Goal: Check status: Check status

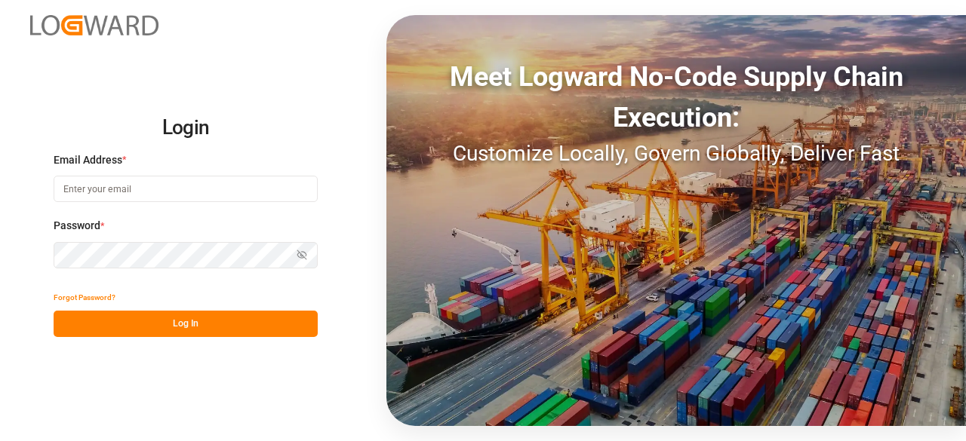
type input "[PERSON_NAME][EMAIL_ADDRESS][PERSON_NAME][DOMAIN_NAME]"
click at [247, 325] on button "Log In" at bounding box center [186, 324] width 264 height 26
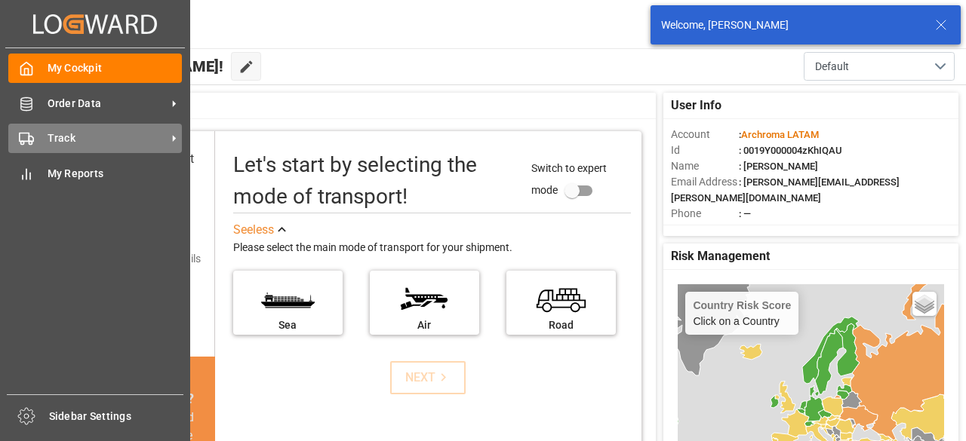
click at [42, 141] on div "Track Track" at bounding box center [95, 138] width 174 height 29
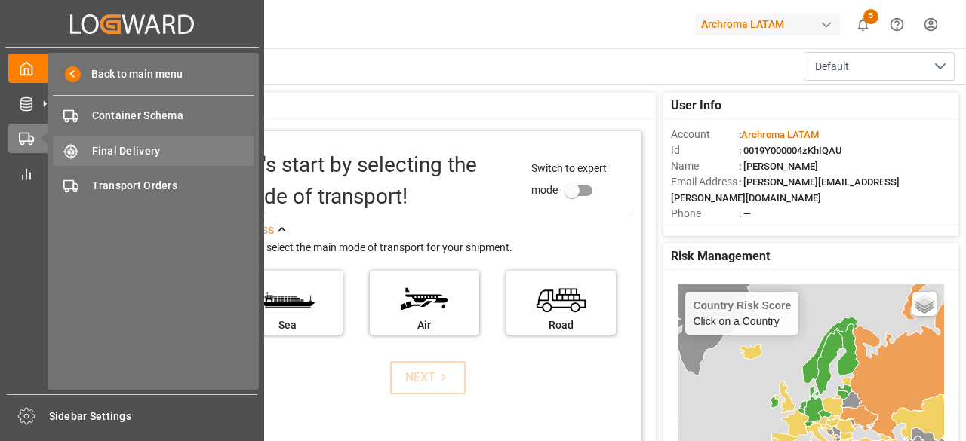
click at [183, 156] on span "Final Delivery" at bounding box center [173, 151] width 162 height 16
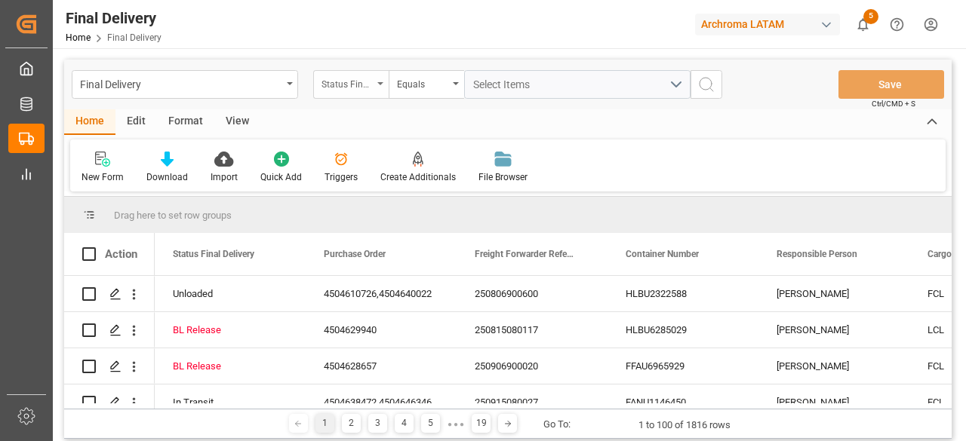
click at [382, 77] on div "Status Final Delivery" at bounding box center [350, 84] width 75 height 29
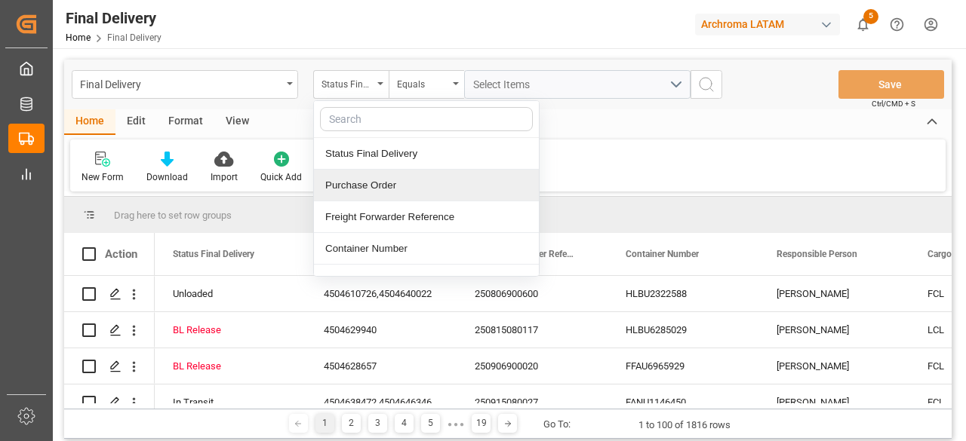
click at [390, 186] on div "Purchase Order" at bounding box center [426, 186] width 225 height 32
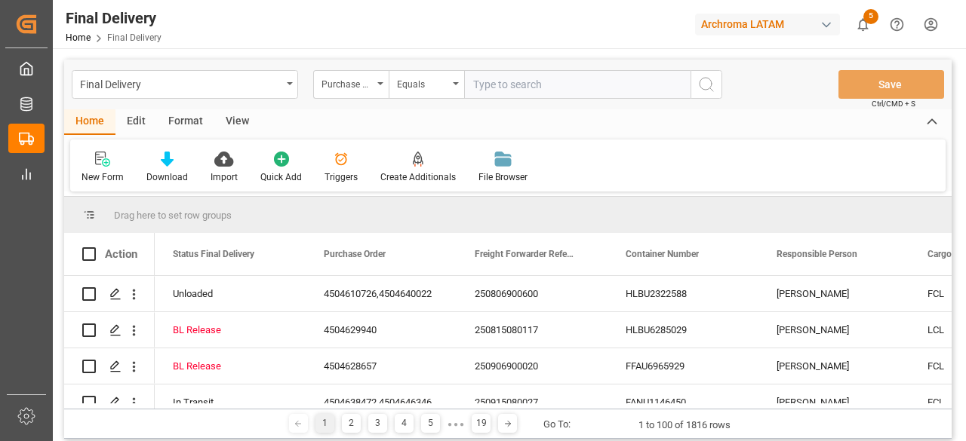
type input "4504640909"
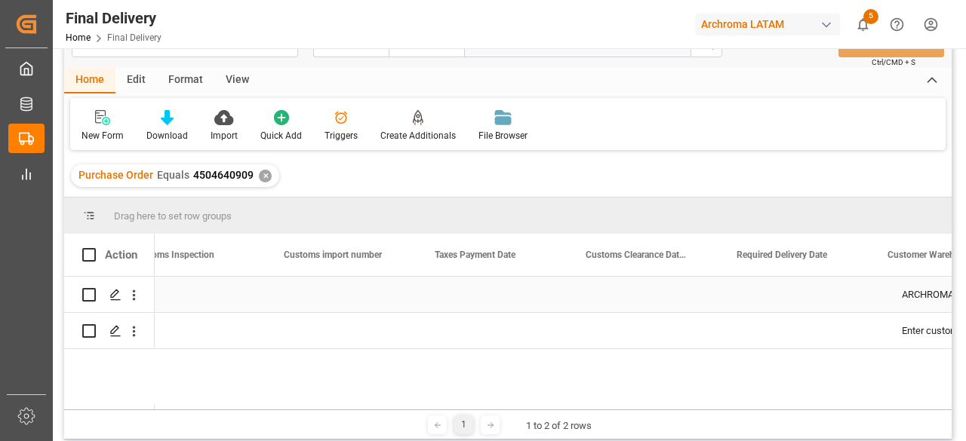
scroll to position [0, 1715]
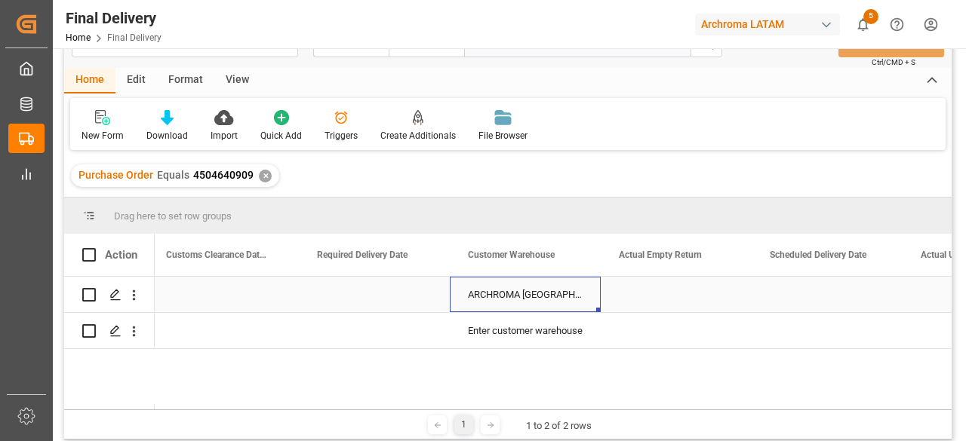
click at [572, 301] on div "ARCHROMA [GEOGRAPHIC_DATA] S DE RL DE CV ([GEOGRAPHIC_DATA][PERSON_NAME])" at bounding box center [525, 294] width 151 height 35
drag, startPoint x: 598, startPoint y: 315, endPoint x: 587, endPoint y: 355, distance: 41.6
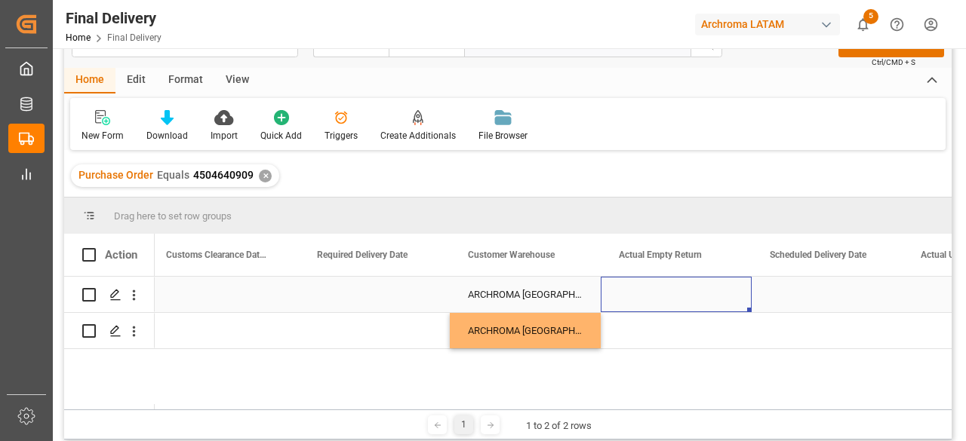
click at [638, 307] on div "Press SPACE to select this row." at bounding box center [676, 294] width 151 height 35
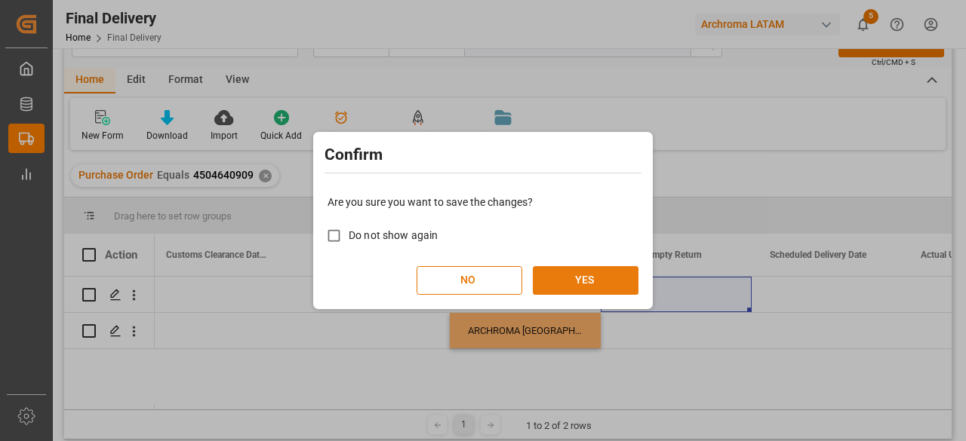
click at [596, 286] on button "YES" at bounding box center [586, 280] width 106 height 29
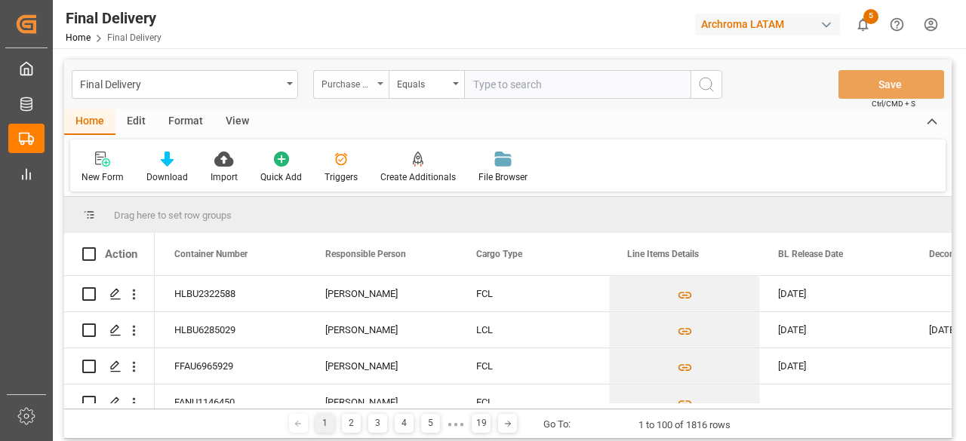
click at [379, 90] on div "Purchase Order" at bounding box center [350, 84] width 75 height 29
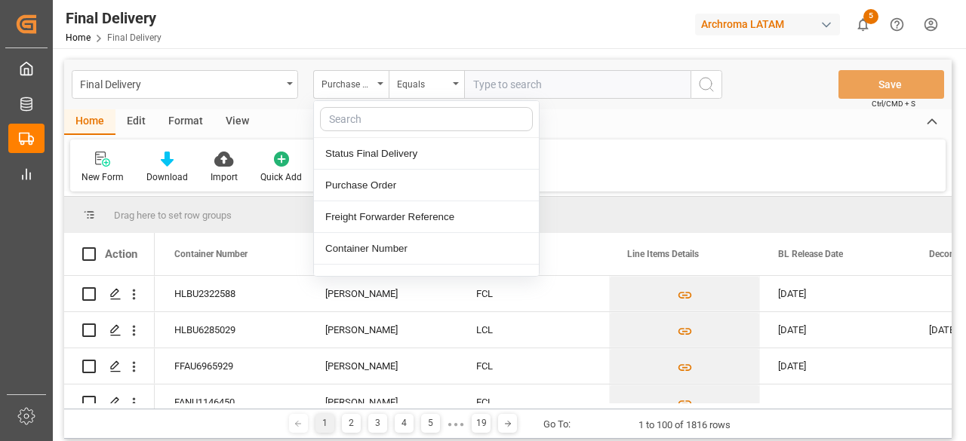
click at [510, 88] on input "text" at bounding box center [577, 84] width 226 height 29
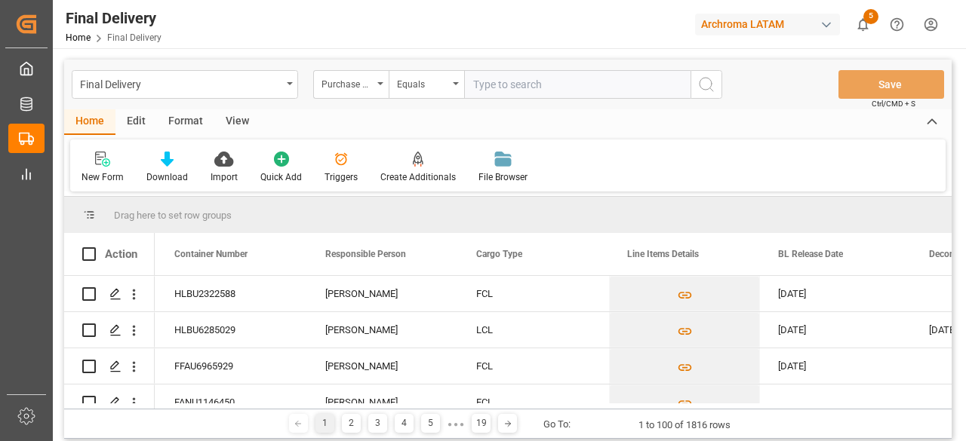
paste input "4504640909"
type input "4504640909"
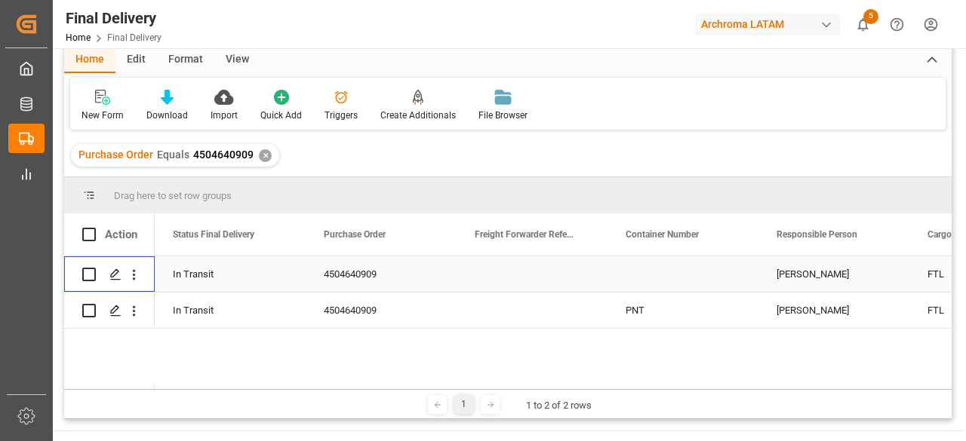
click at [86, 272] on input "Press Space to toggle row selection (unchecked)" at bounding box center [89, 275] width 14 height 14
checkbox input "true"
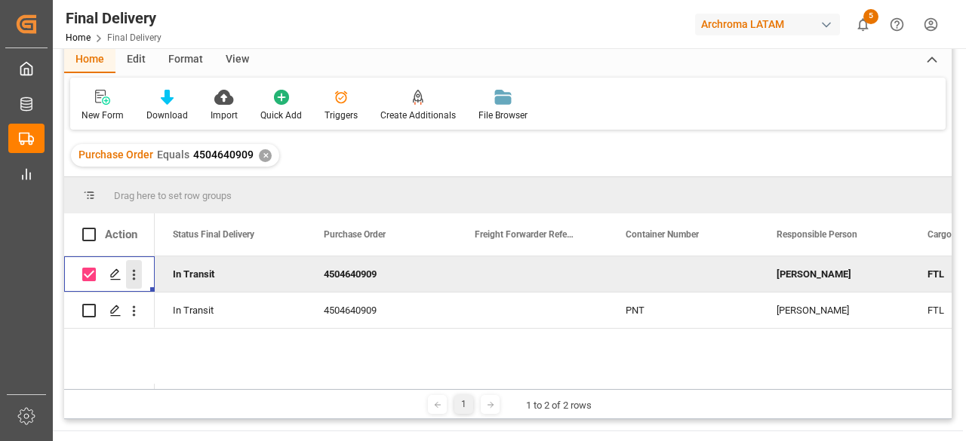
click at [139, 267] on icon "open menu" at bounding box center [134, 275] width 16 height 16
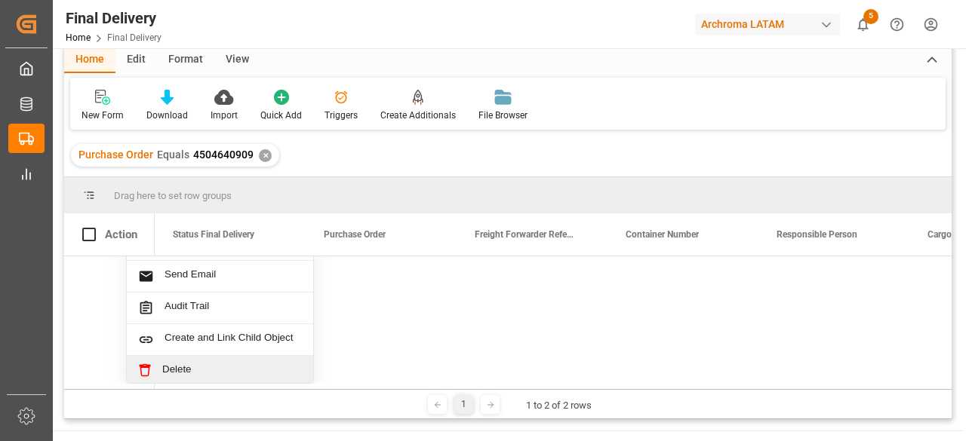
click at [201, 364] on span "Delete" at bounding box center [232, 371] width 140 height 14
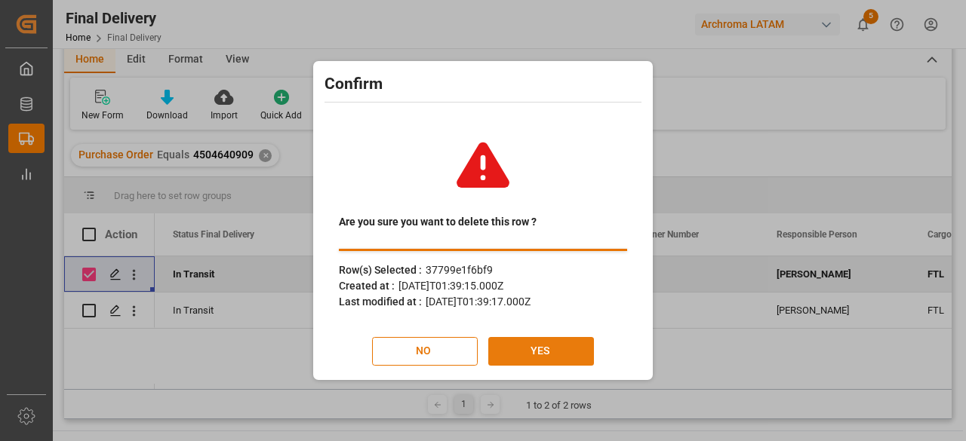
click at [567, 346] on button "YES" at bounding box center [541, 351] width 106 height 29
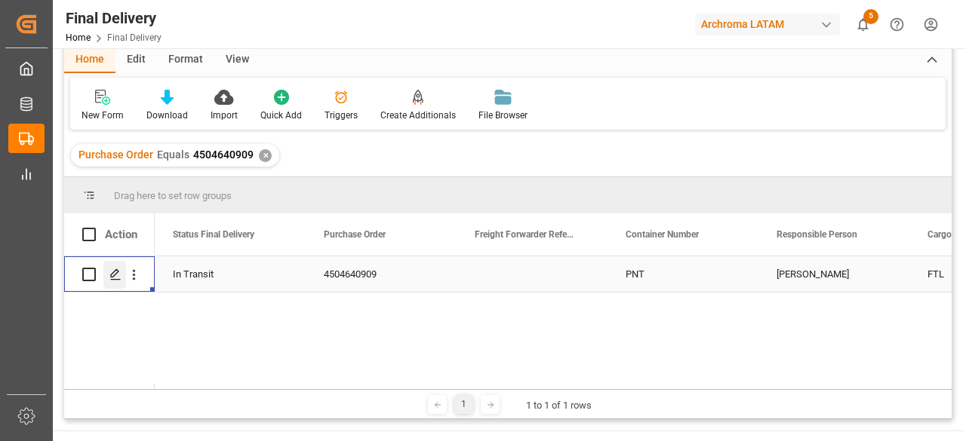
click at [107, 275] on div "Press SPACE to select this row." at bounding box center [114, 275] width 23 height 28
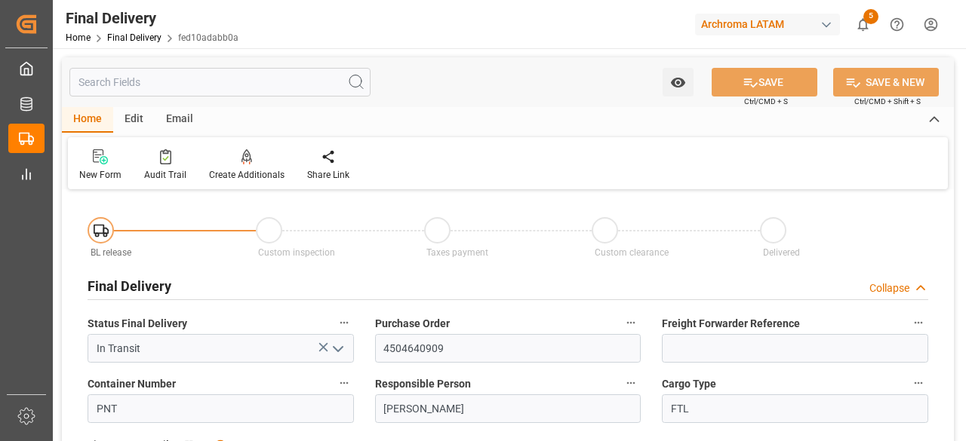
click at [181, 125] on div "Email" at bounding box center [180, 120] width 50 height 26
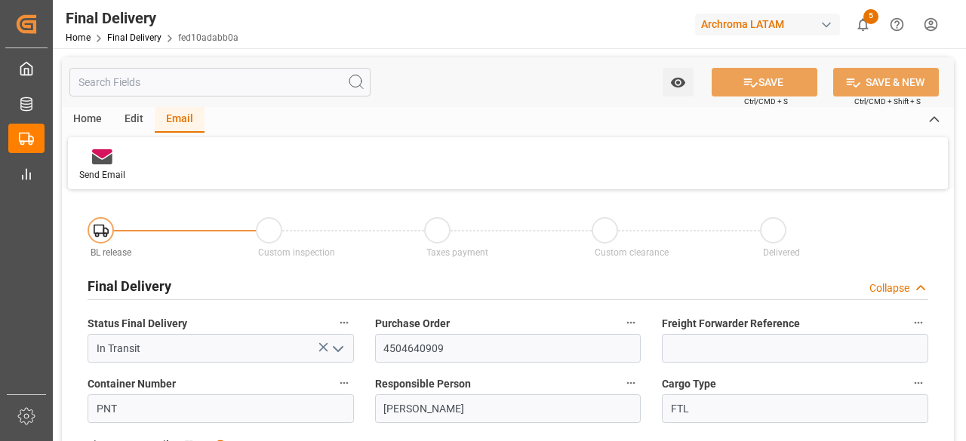
click at [91, 113] on div "Home" at bounding box center [87, 120] width 51 height 26
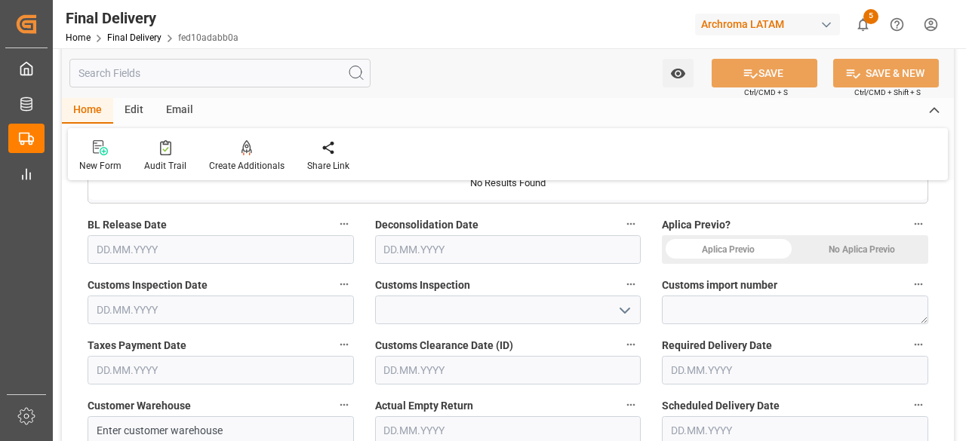
click at [865, 241] on div "No Aplica Previo" at bounding box center [861, 249] width 133 height 29
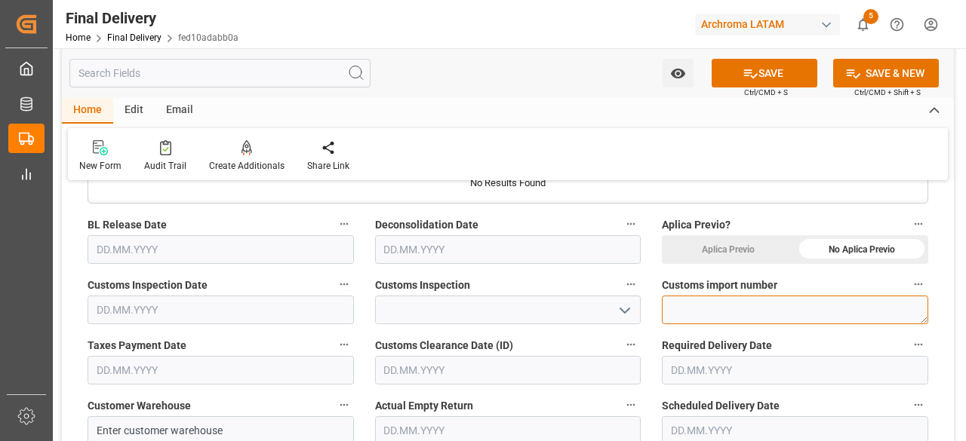
click at [720, 305] on textarea at bounding box center [795, 310] width 266 height 29
paste textarea "25 24 3617 5008238"
type textarea "25 24 3617 5008238"
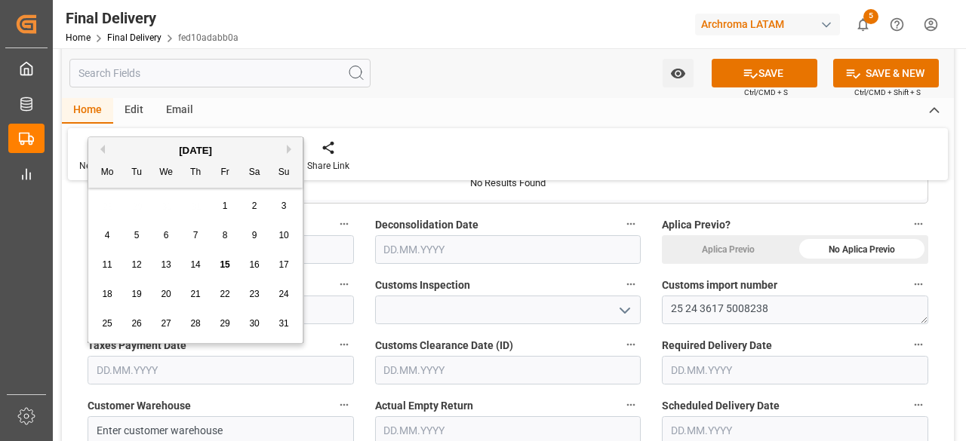
click at [239, 361] on input "text" at bounding box center [221, 370] width 266 height 29
click at [228, 270] on div "15" at bounding box center [225, 266] width 19 height 18
type input "15.08.2025"
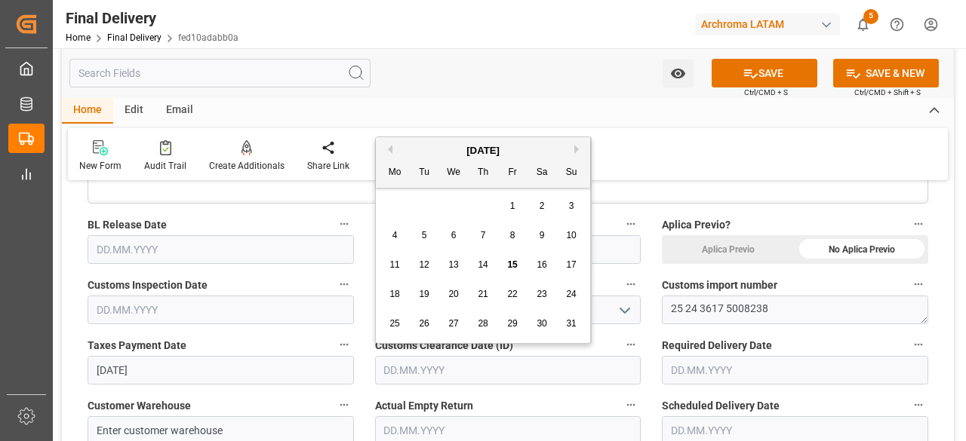
click at [444, 368] on input "text" at bounding box center [508, 370] width 266 height 29
drag, startPoint x: 405, startPoint y: 206, endPoint x: 515, endPoint y: 260, distance: 122.2
click at [515, 260] on div "28 29 30 31 1 2 3 4 5 6 7 8 9 10 11 12 13 14 15 16 17 18 19 20 21 22 23 24 25 2…" at bounding box center [483, 265] width 206 height 147
click at [515, 260] on span "15" at bounding box center [512, 265] width 10 height 11
type input "15.08.2025"
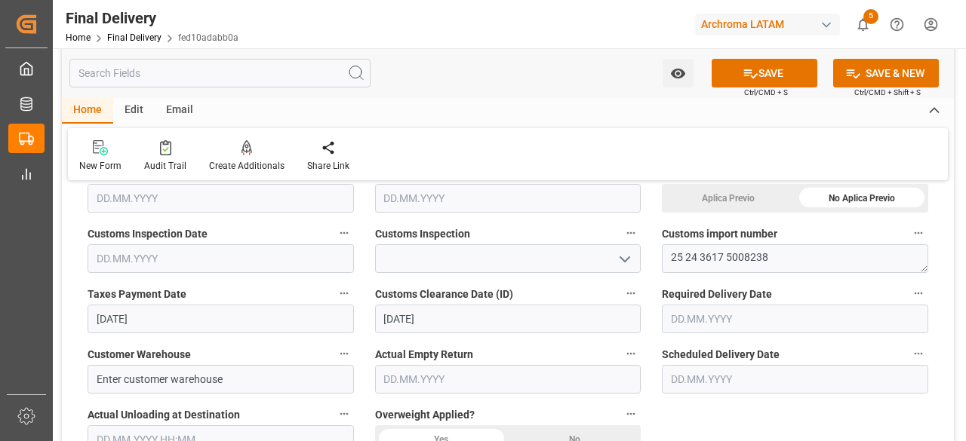
scroll to position [434, 0]
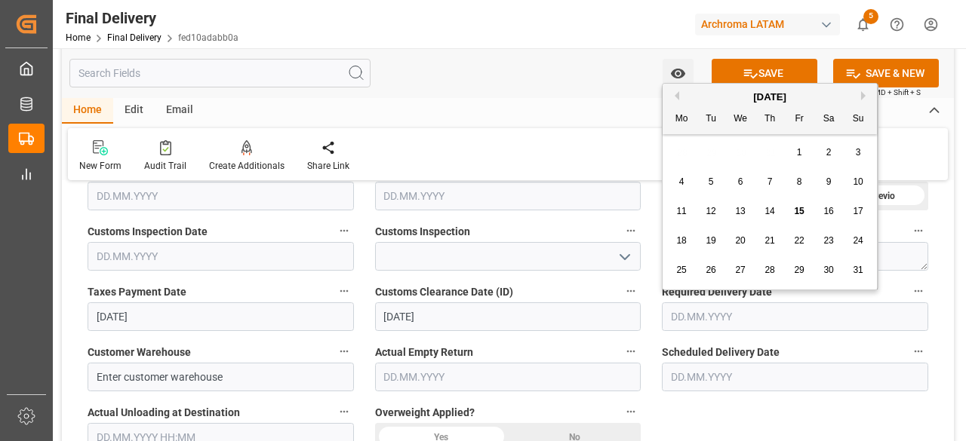
click at [709, 323] on input "text" at bounding box center [795, 317] width 266 height 29
click at [693, 158] on div "28 29 30 31 1 2 3" at bounding box center [770, 152] width 206 height 29
click at [680, 237] on span "18" at bounding box center [681, 240] width 10 height 11
type input "18.08.2025"
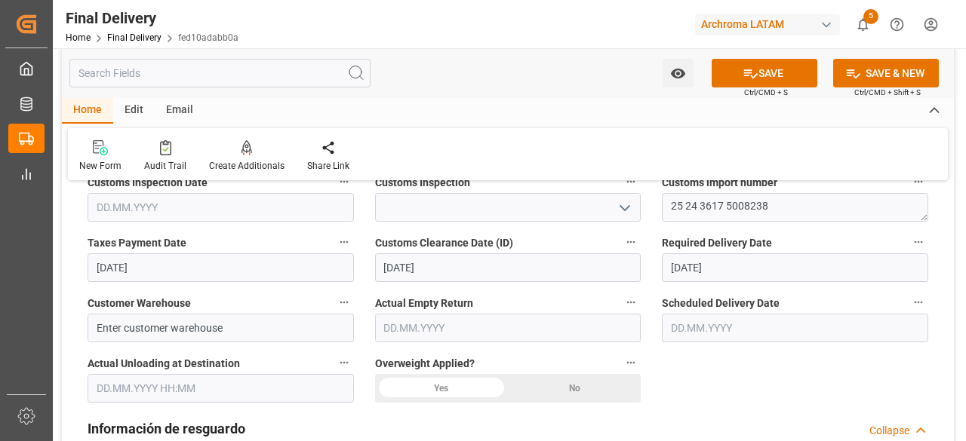
scroll to position [484, 0]
click at [238, 326] on input "Enter customer warehouse" at bounding box center [221, 327] width 266 height 29
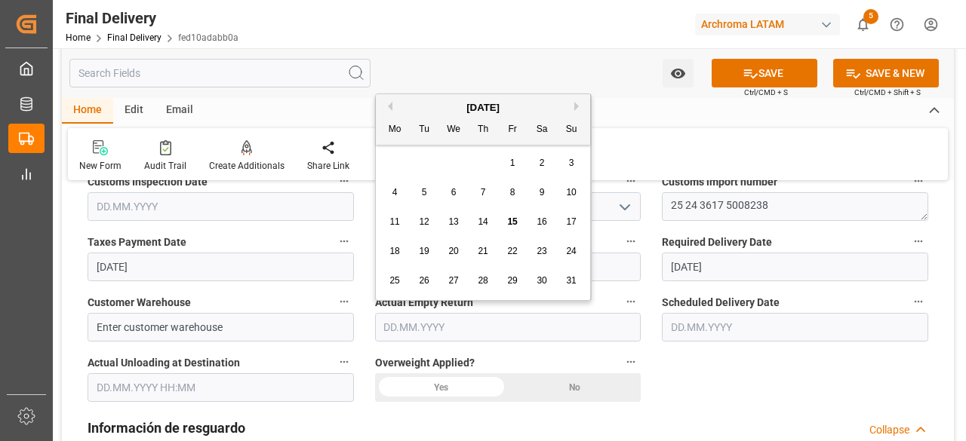
click at [535, 334] on input "text" at bounding box center [508, 327] width 266 height 29
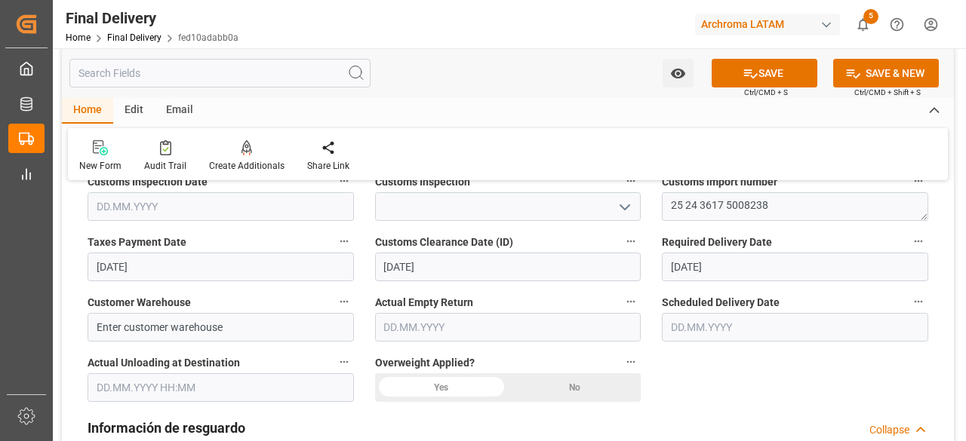
click at [795, 161] on div "No" at bounding box center [861, 146] width 133 height 29
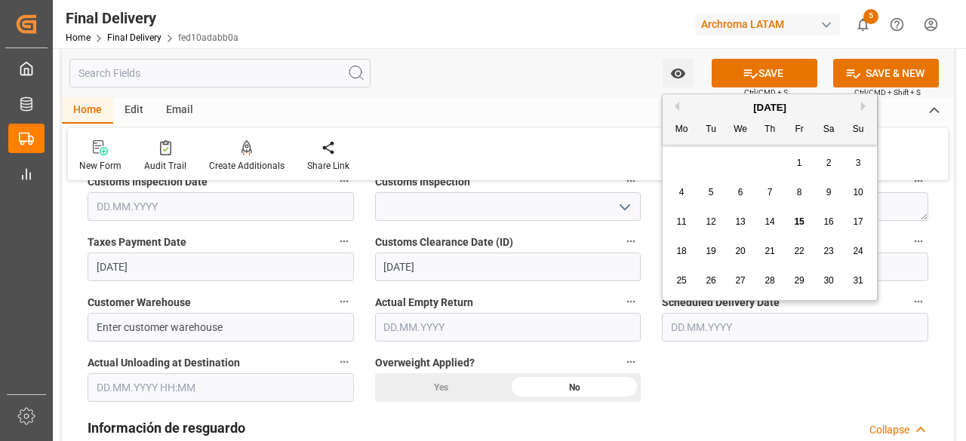
click at [750, 319] on input "text" at bounding box center [795, 327] width 266 height 29
click at [699, 153] on div "28 29 30 31 1 2 3" at bounding box center [770, 163] width 206 height 29
click at [681, 251] on span "18" at bounding box center [681, 251] width 10 height 11
type input "18.08.2025"
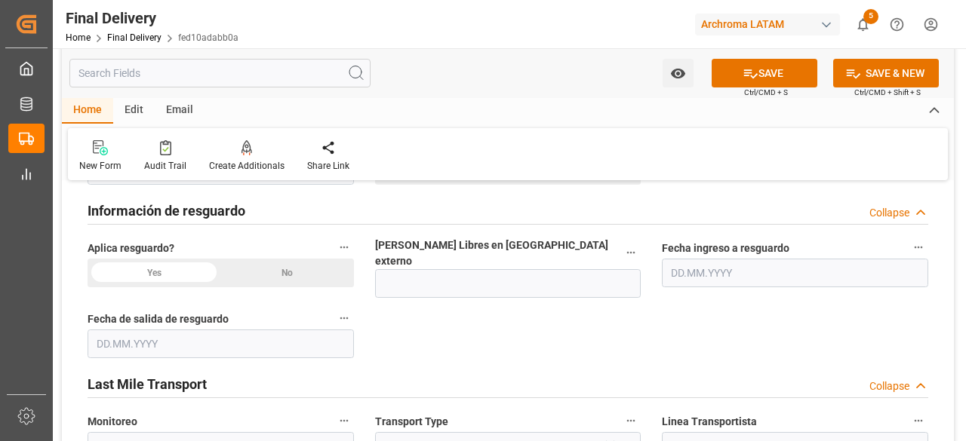
scroll to position [702, 0]
click at [314, 206] on div "Información de resguardo Collapse" at bounding box center [508, 209] width 841 height 29
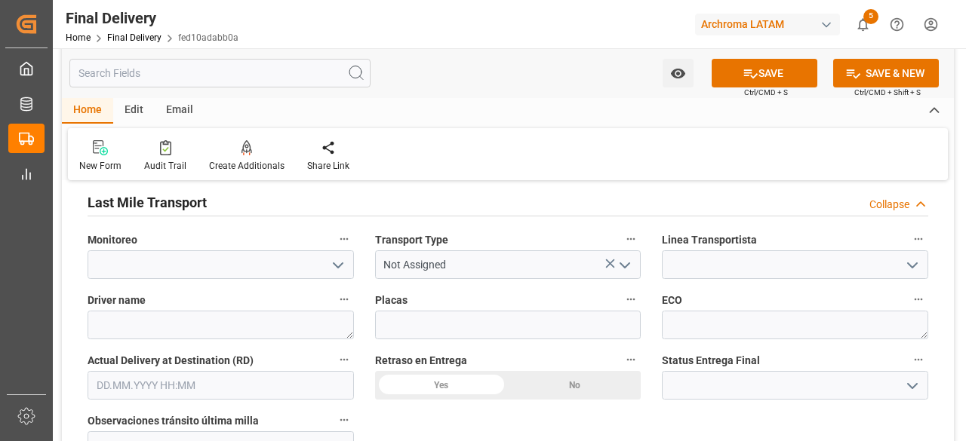
scroll to position [752, 0]
click at [337, 263] on polyline "open menu" at bounding box center [338, 265] width 9 height 5
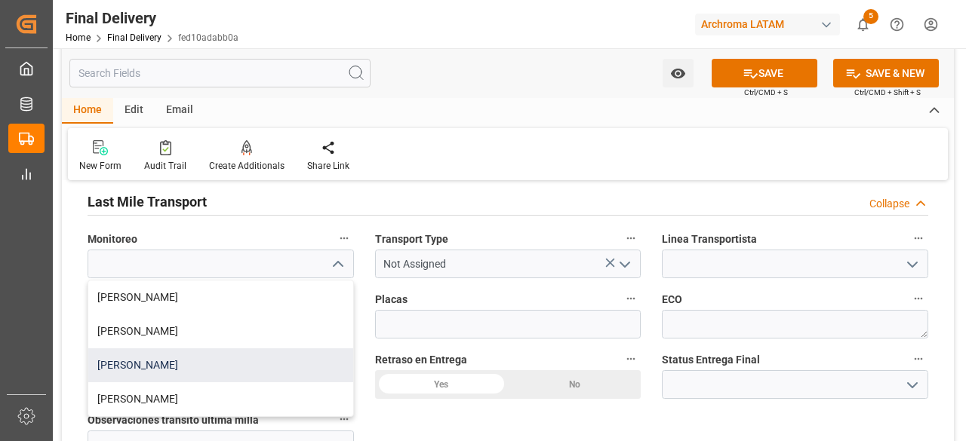
click at [183, 370] on div "Blanca Vazquez" at bounding box center [220, 366] width 265 height 34
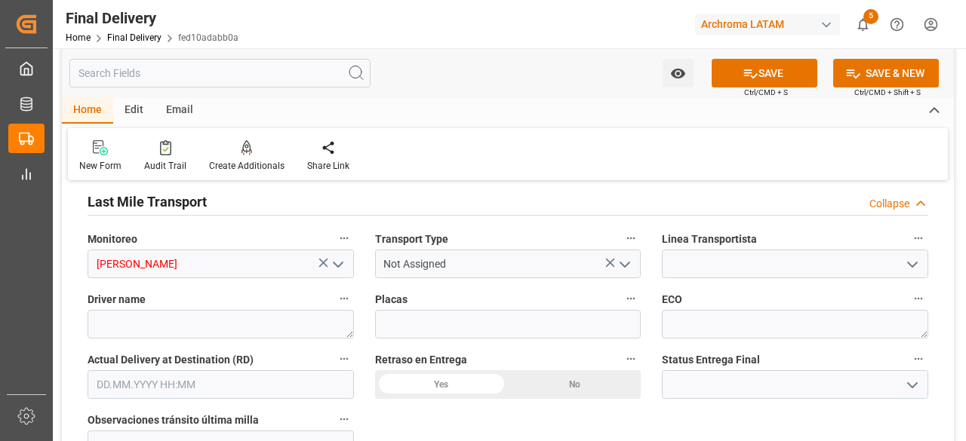
type input "Blanca Vazquez"
click at [625, 260] on icon "open menu" at bounding box center [625, 265] width 18 height 18
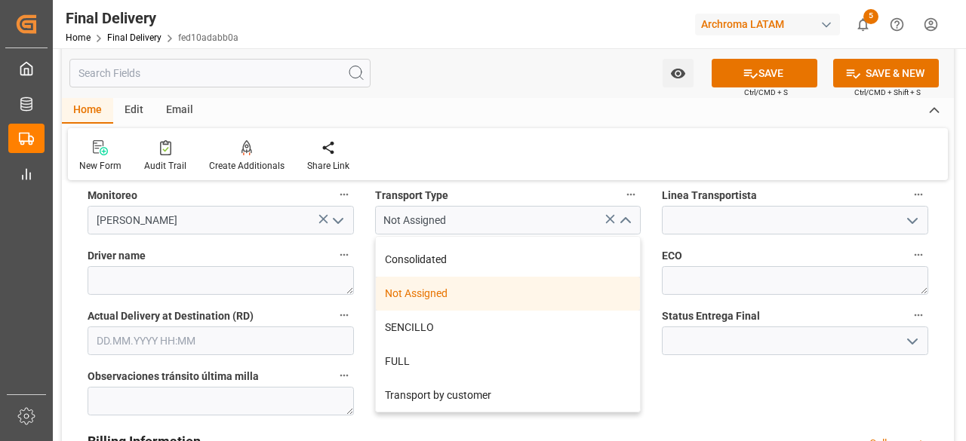
scroll to position [0, 0]
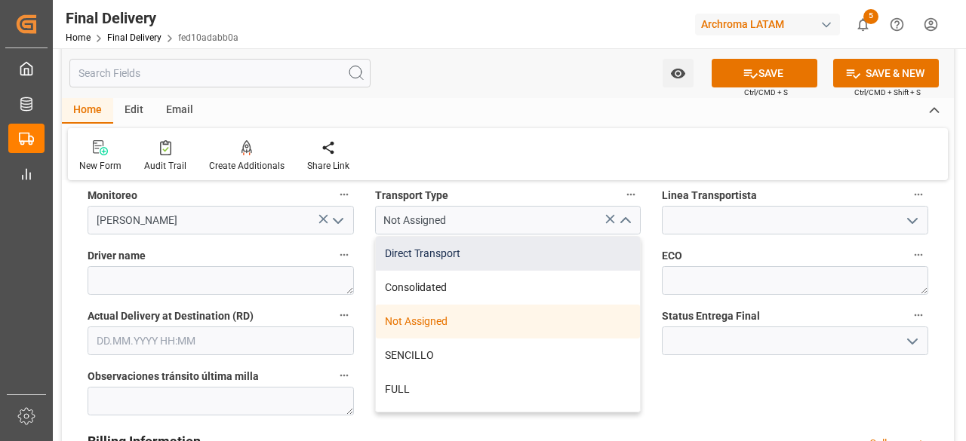
click at [494, 260] on div "Direct Transport" at bounding box center [508, 254] width 265 height 34
type input "Direct Transport"
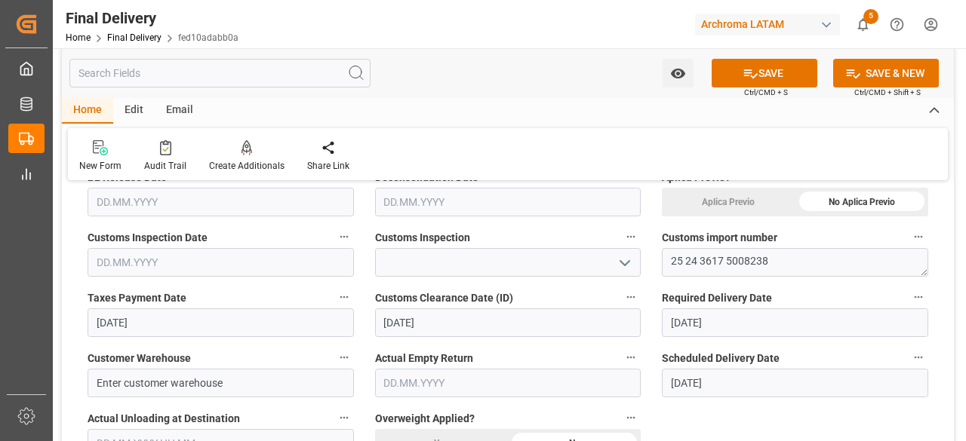
scroll to position [425, 0]
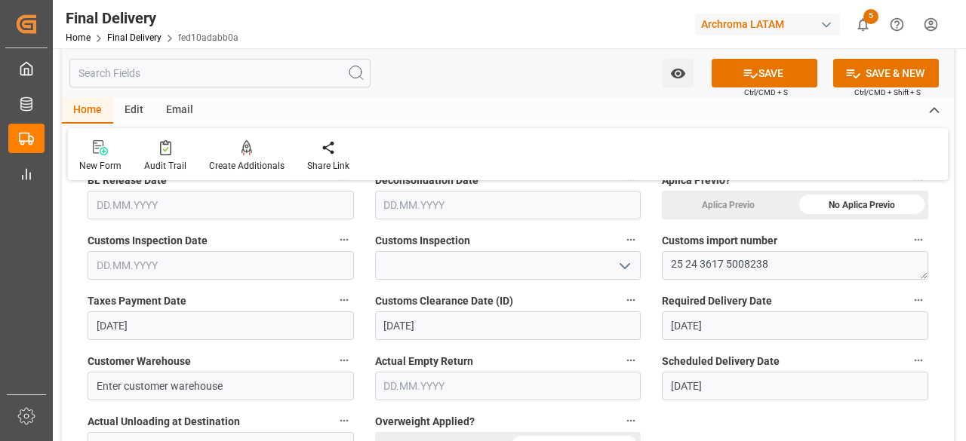
click at [629, 266] on icon "open menu" at bounding box center [625, 266] width 18 height 18
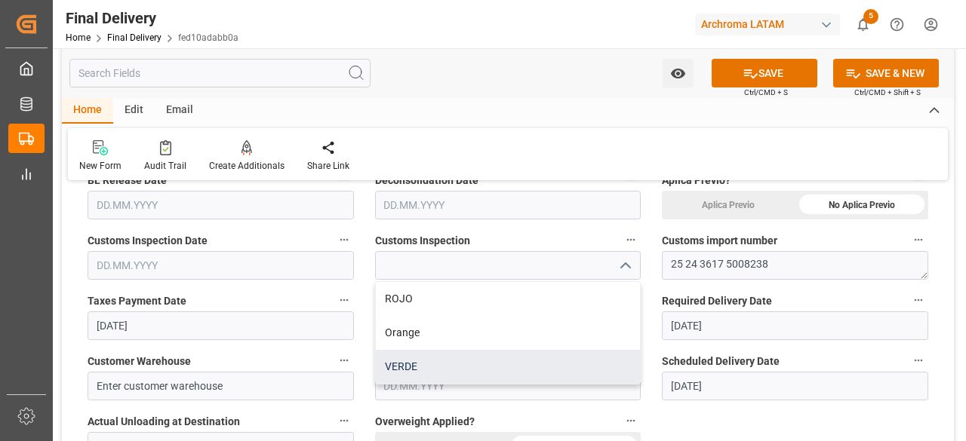
click at [462, 363] on div "VERDE" at bounding box center [508, 367] width 265 height 34
type input "VERDE"
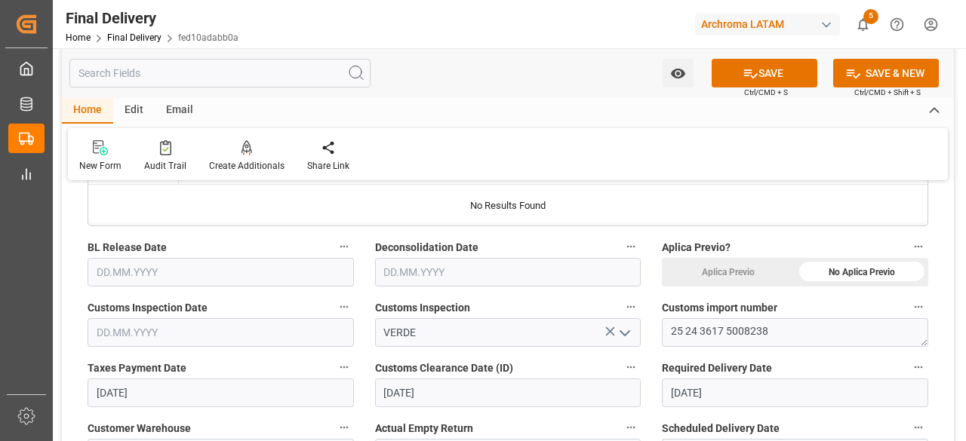
scroll to position [357, 0]
click at [750, 78] on icon at bounding box center [750, 74] width 16 height 16
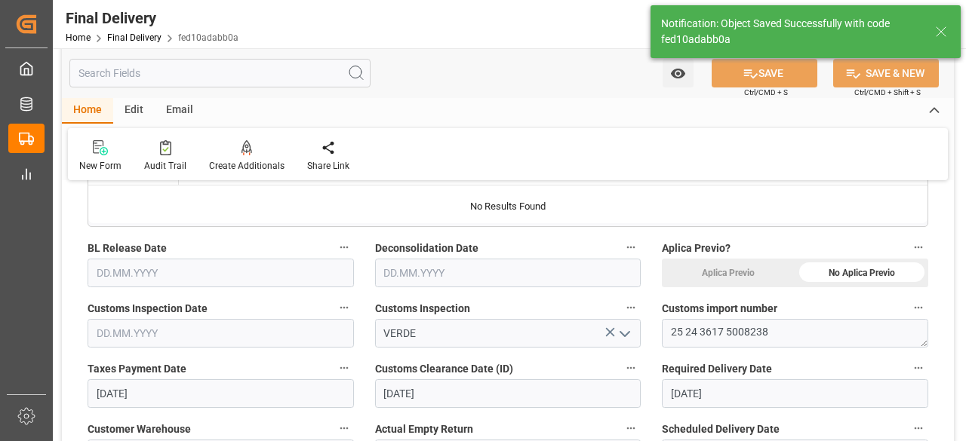
type textarea "1"
type input "In transit to final delivery"
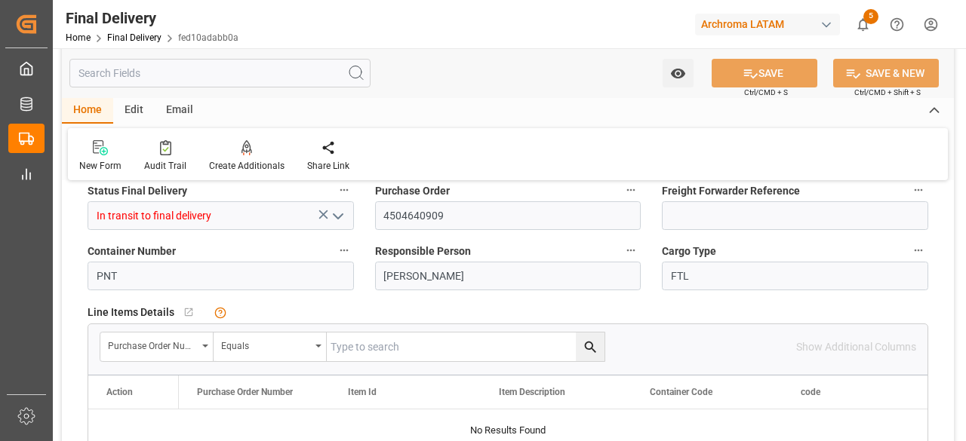
scroll to position [134, 0]
click at [360, 346] on input "text" at bounding box center [466, 345] width 278 height 29
paste input "25 24 3617 5008238"
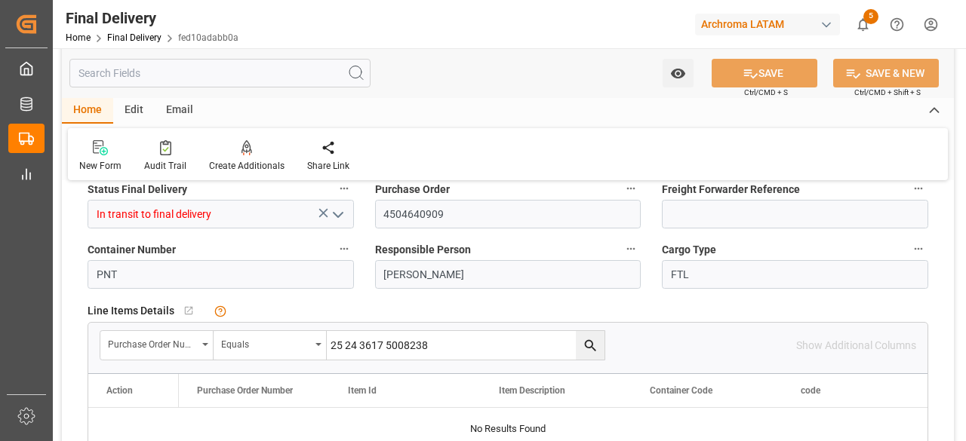
click at [449, 351] on input "25 24 3617 5008238" at bounding box center [466, 345] width 278 height 29
click at [449, 351] on input "25 24 3617" at bounding box center [466, 345] width 278 height 29
type input "2"
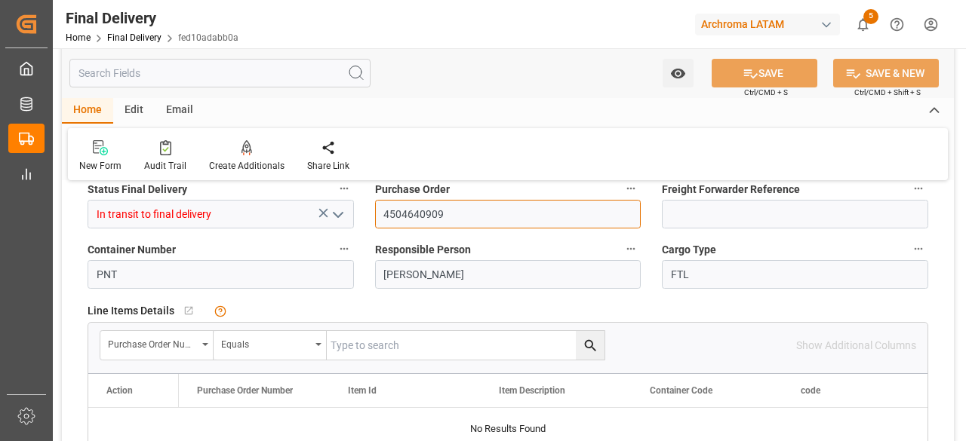
click at [477, 211] on input "4504640909" at bounding box center [508, 214] width 266 height 29
click at [405, 339] on input "text" at bounding box center [466, 345] width 278 height 29
paste input "4504640909"
type input "4504640909"
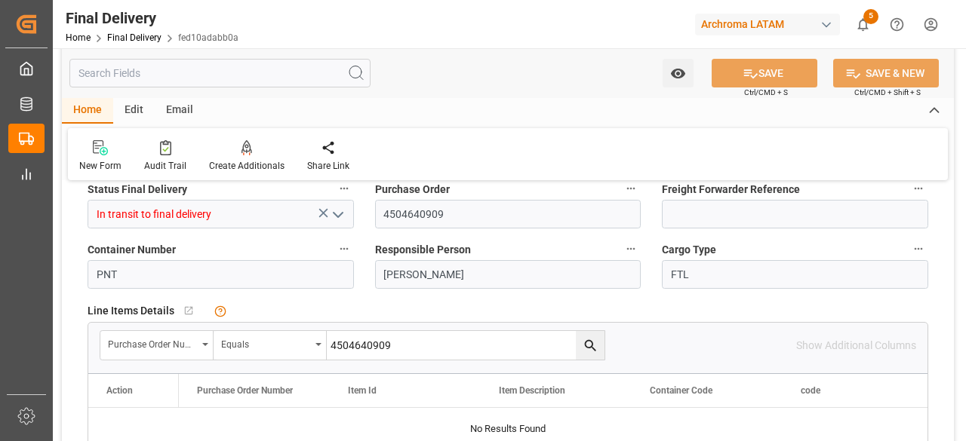
click at [600, 349] on button "search button" at bounding box center [590, 345] width 29 height 29
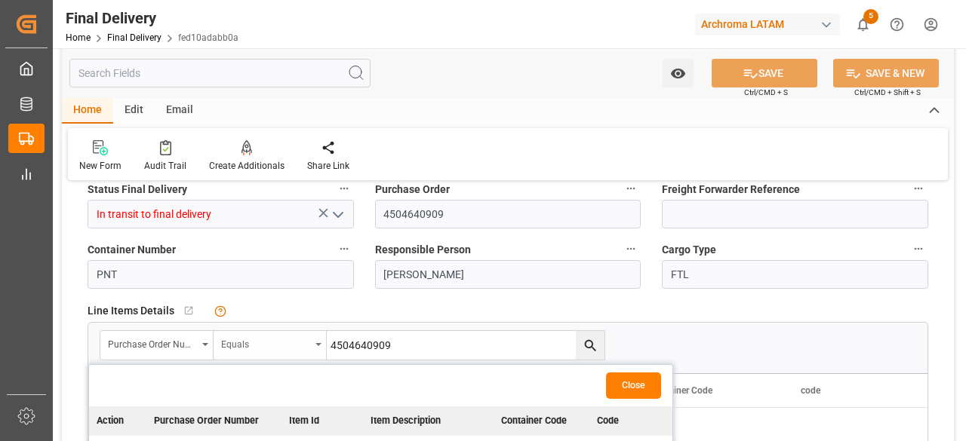
scroll to position [287, 0]
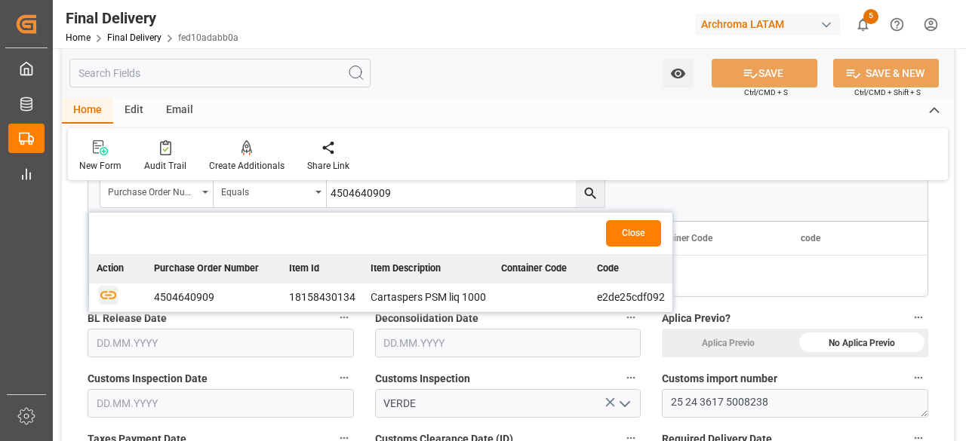
click at [107, 294] on icon "button" at bounding box center [108, 295] width 19 height 19
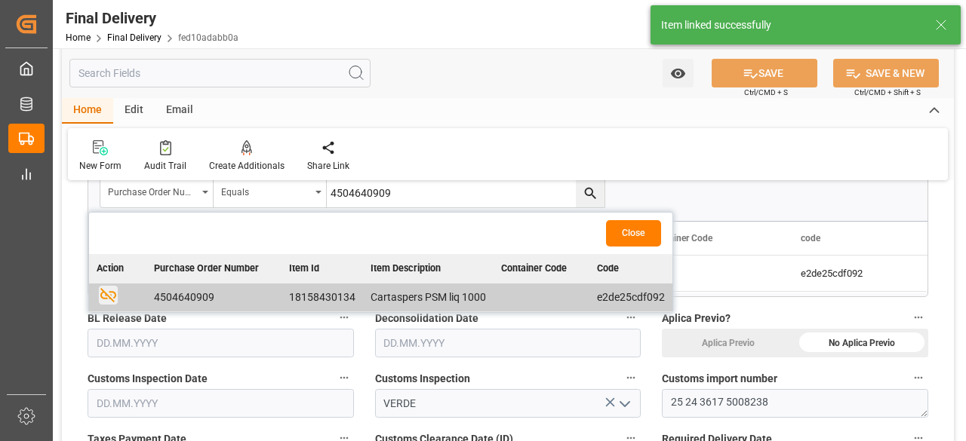
click at [622, 237] on button "Close" at bounding box center [633, 233] width 55 height 26
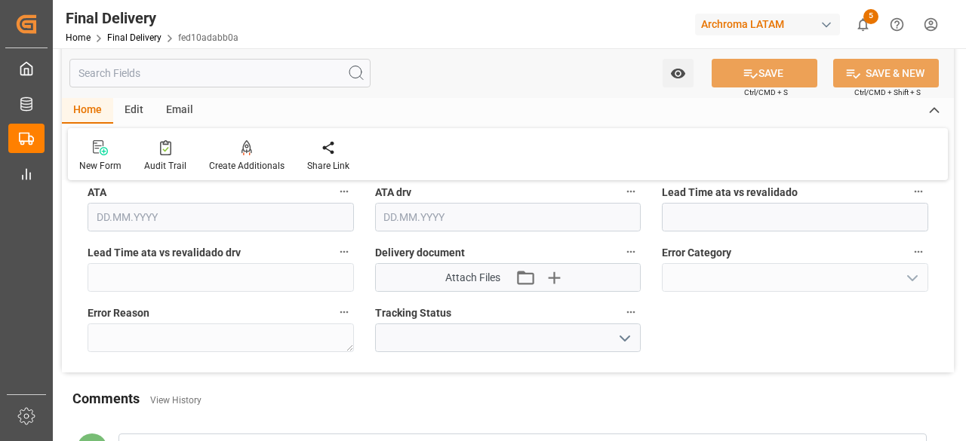
scroll to position [1838, 0]
click at [565, 265] on icon "button" at bounding box center [553, 277] width 24 height 24
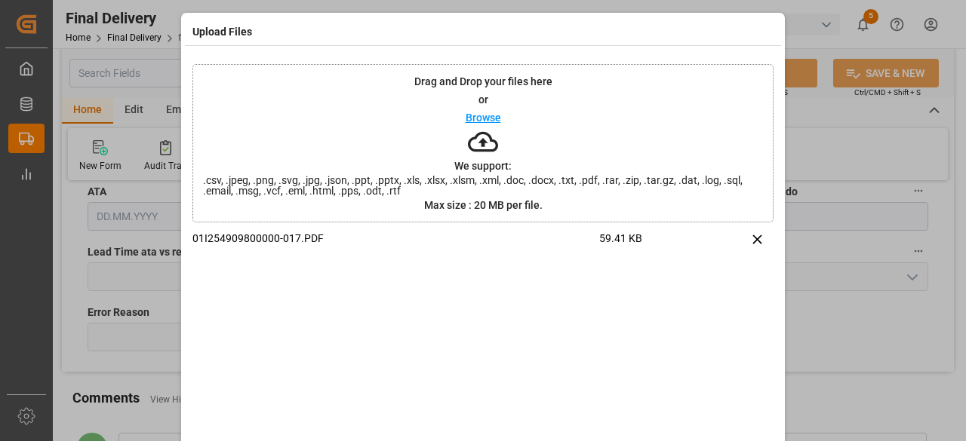
scroll to position [66, 0]
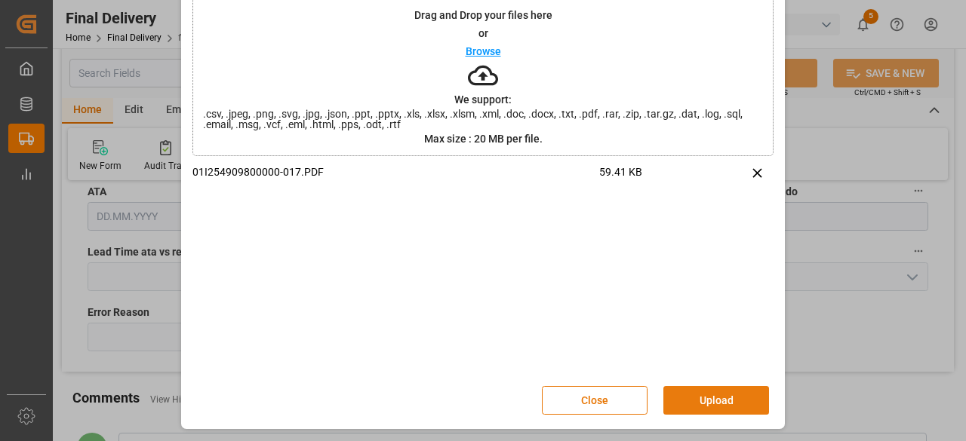
click at [696, 403] on button "Upload" at bounding box center [716, 400] width 106 height 29
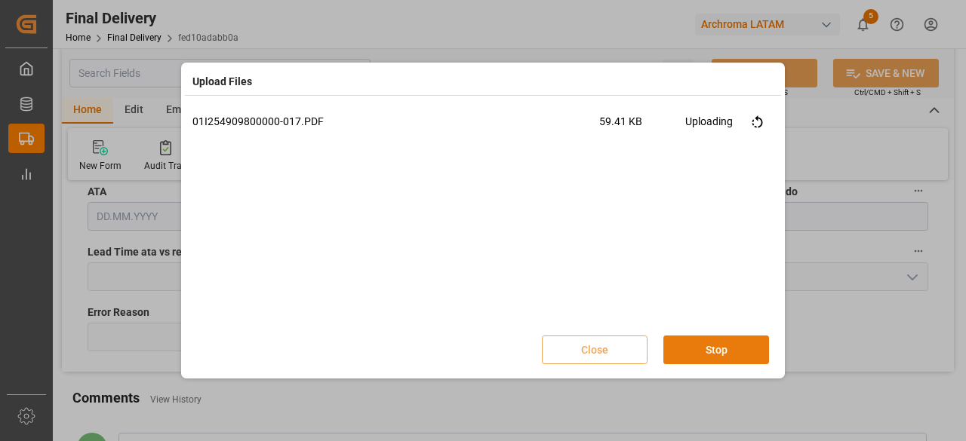
scroll to position [0, 0]
click at [723, 340] on button "Done" at bounding box center [716, 350] width 106 height 29
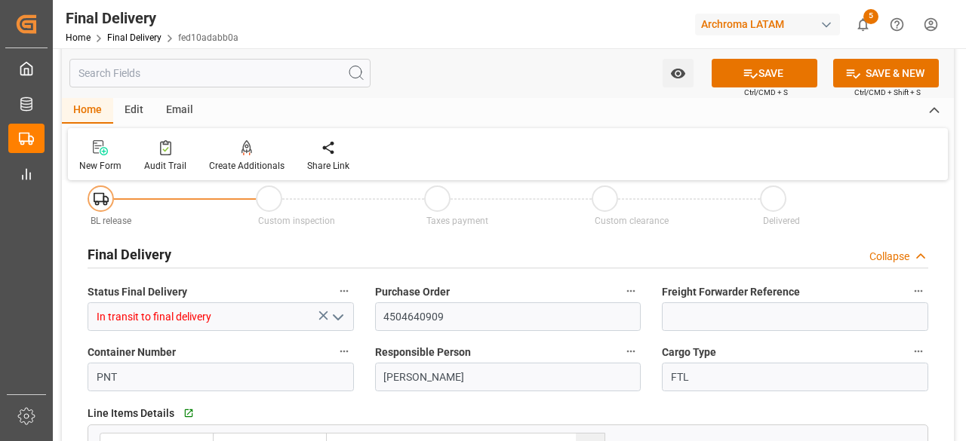
scroll to position [26, 0]
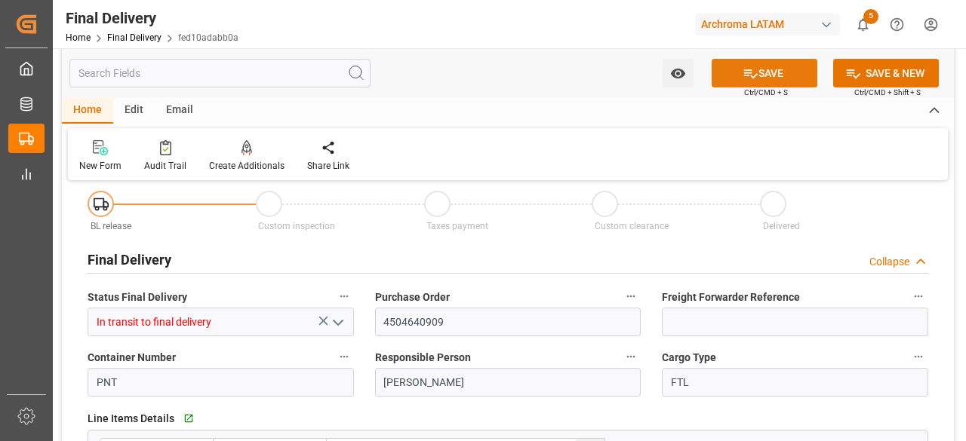
click at [789, 75] on button "SAVE" at bounding box center [765, 73] width 106 height 29
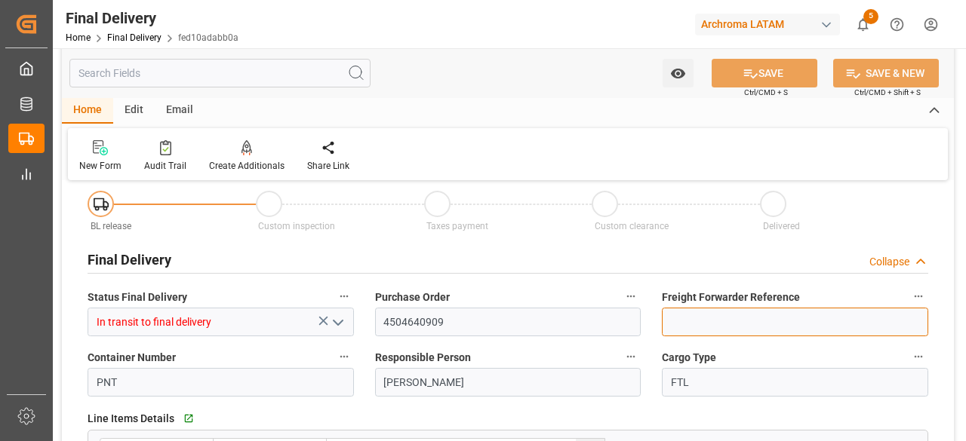
click at [705, 318] on input at bounding box center [795, 322] width 266 height 29
paste input "250806990168"
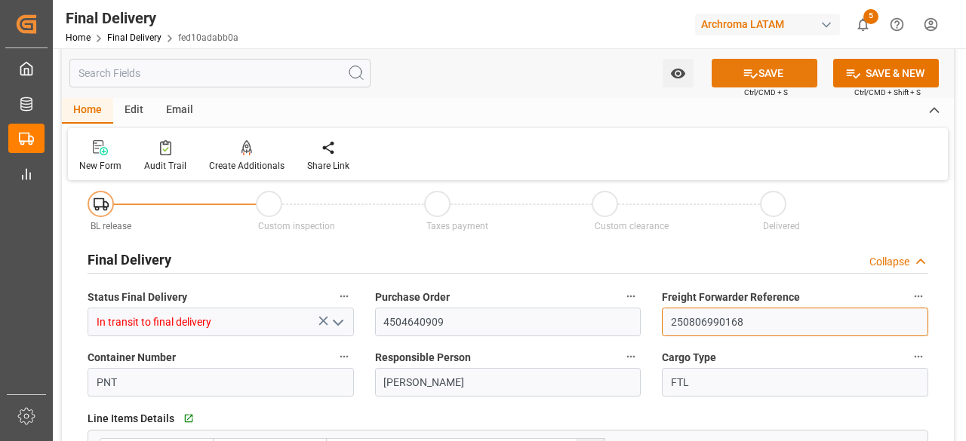
type input "250806990168"
click at [727, 77] on button "SAVE" at bounding box center [765, 73] width 106 height 29
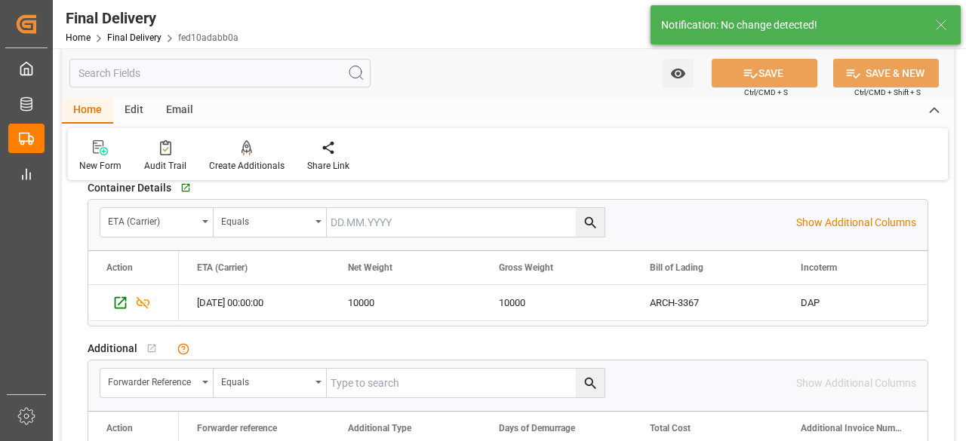
scroll to position [1335, 0]
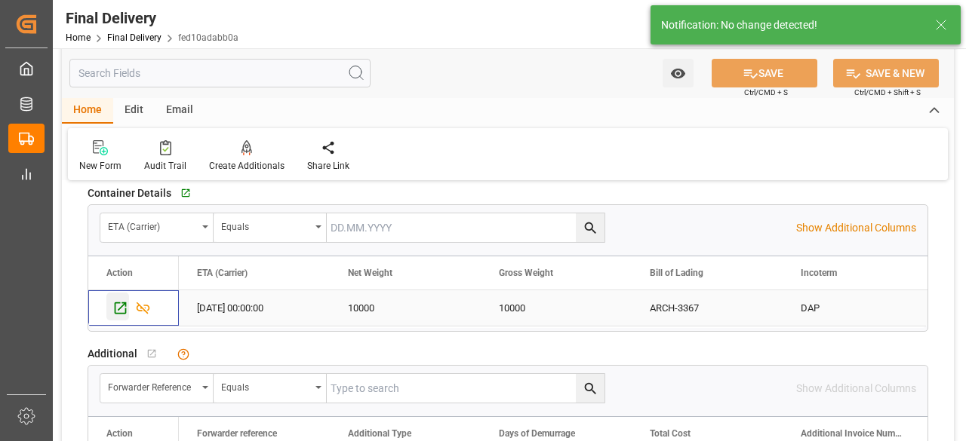
click at [115, 303] on icon "Press SPACE to select this row." at bounding box center [121, 309] width 12 height 12
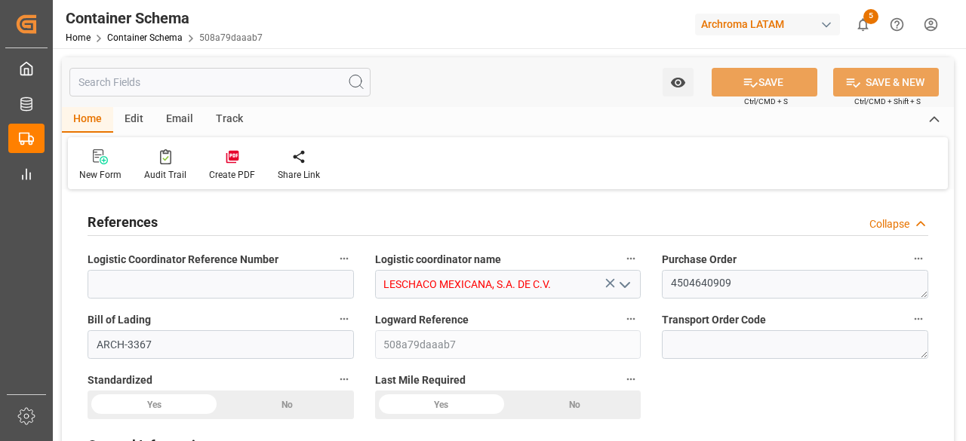
type input "0"
type input "1"
type input "10"
type input "10000"
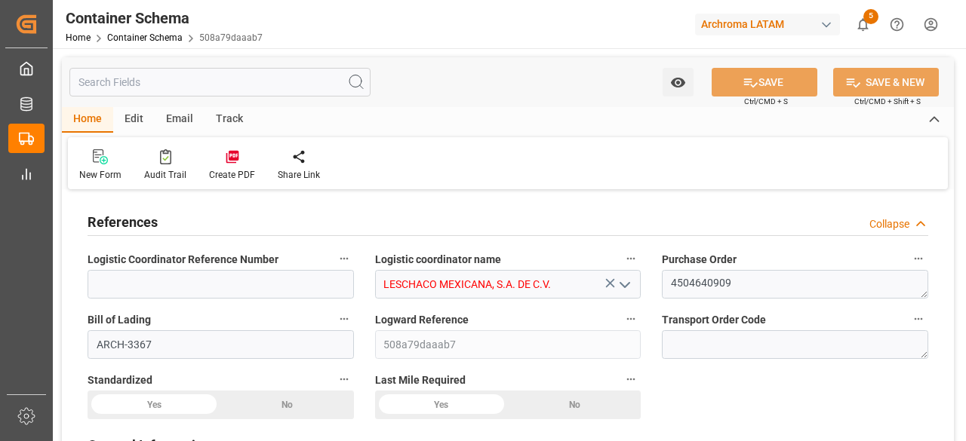
type input "USLRD"
type input "MXNLD"
type input "[DATE] 00:00"
type input "[DATE]"
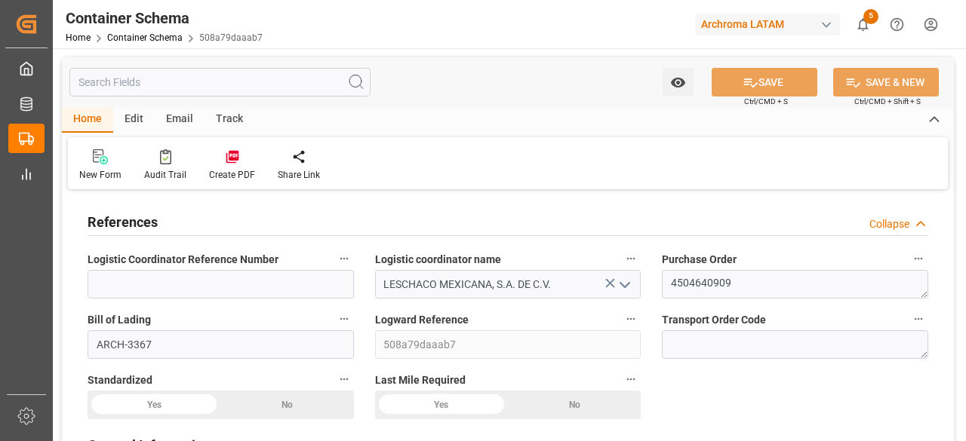
type input "[DATE]"
type input "[DATE] 00:00"
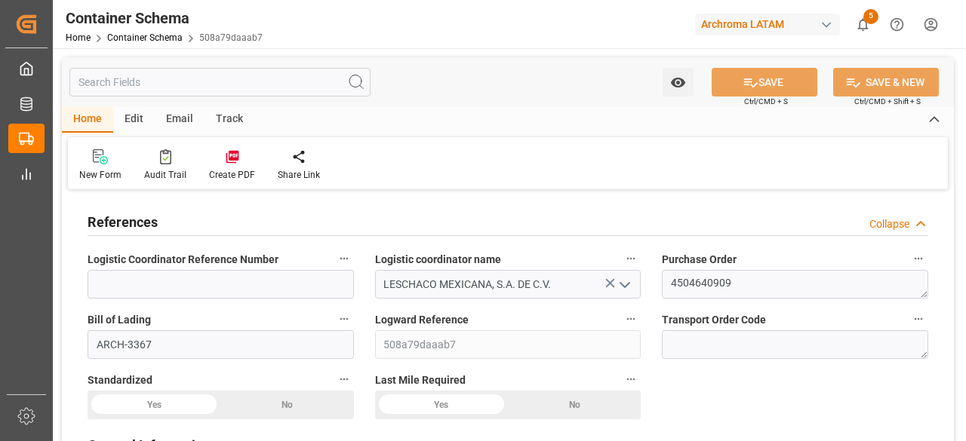
type input "[DATE] 00:00"
click at [258, 279] on input at bounding box center [221, 284] width 266 height 29
paste input "250806990168"
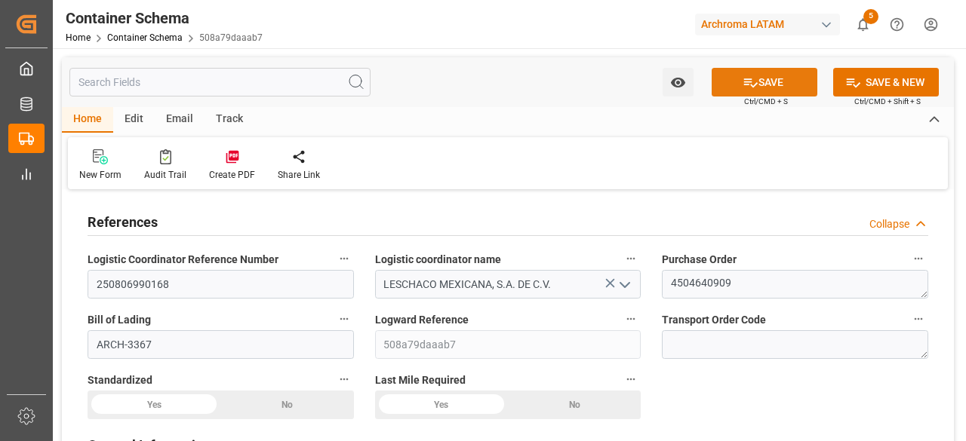
click at [791, 73] on button "SAVE" at bounding box center [765, 82] width 106 height 29
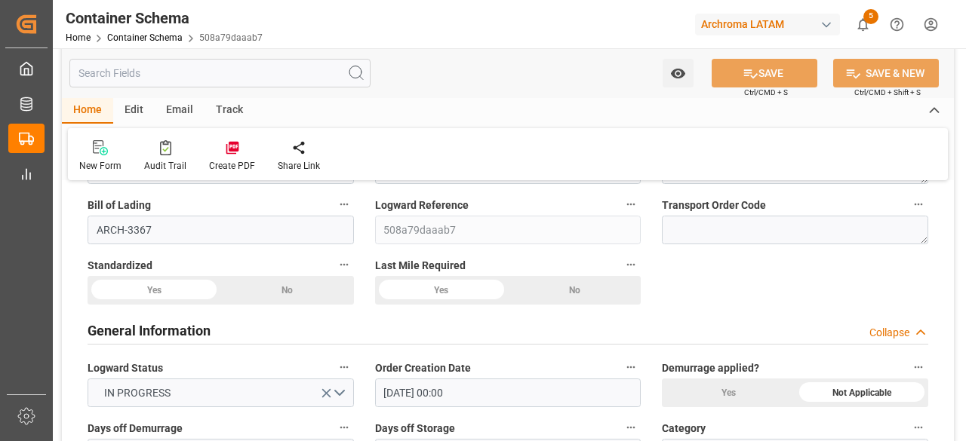
scroll to position [122, 0]
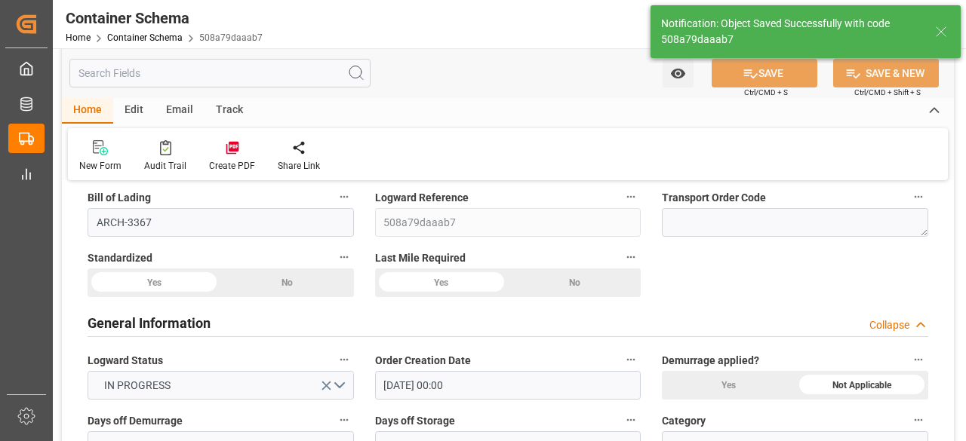
type input "250806990168"
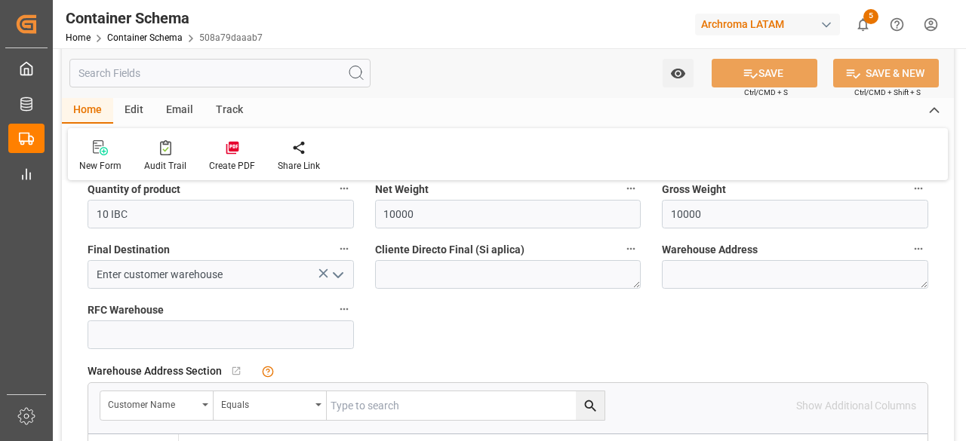
scroll to position [920, 0]
click at [332, 266] on icon "open menu" at bounding box center [338, 275] width 18 height 18
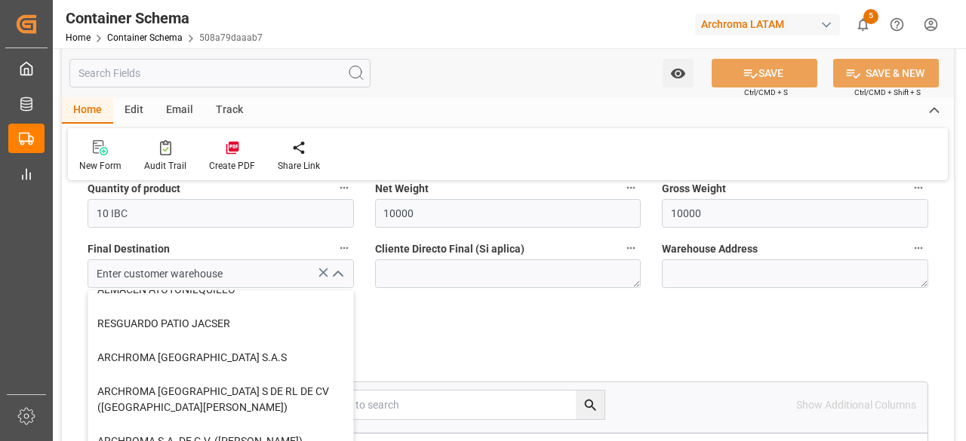
scroll to position [95, 0]
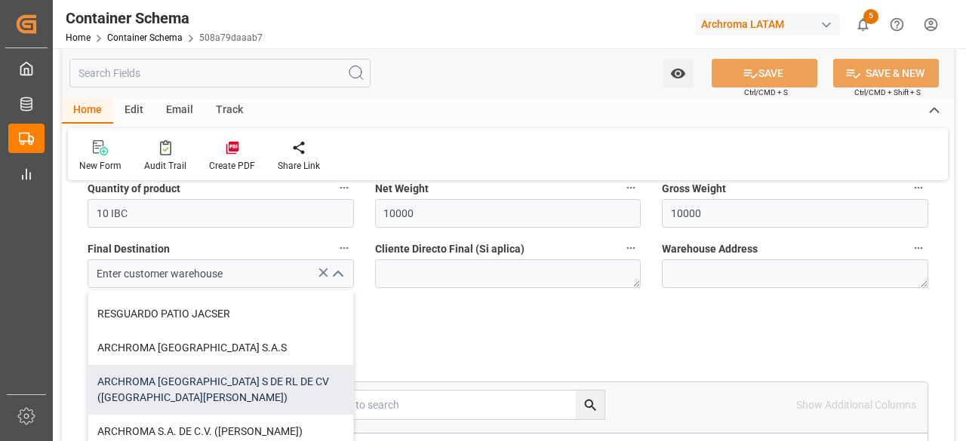
click at [240, 365] on div "ARCHROMA [GEOGRAPHIC_DATA] S DE RL DE CV ([GEOGRAPHIC_DATA][PERSON_NAME])" at bounding box center [220, 390] width 265 height 50
type input "ARCHROMA [GEOGRAPHIC_DATA] S DE RL DE CV ([GEOGRAPHIC_DATA][PERSON_NAME])"
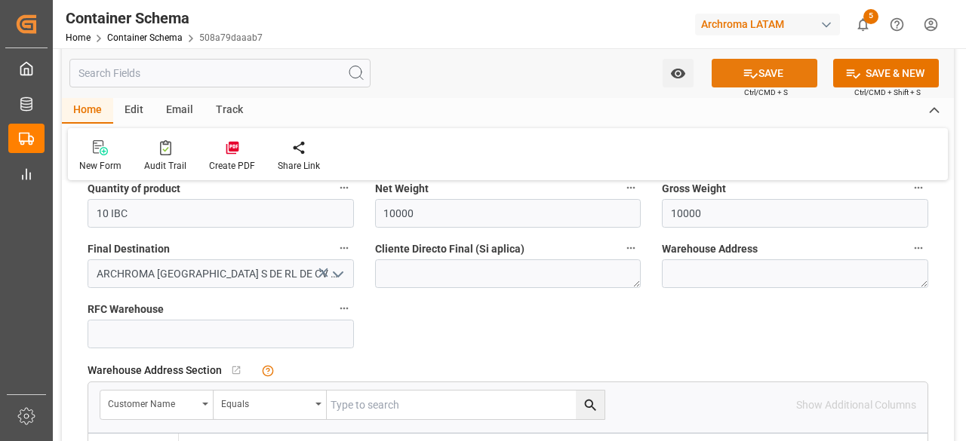
click at [773, 65] on button "SAVE" at bounding box center [765, 73] width 106 height 29
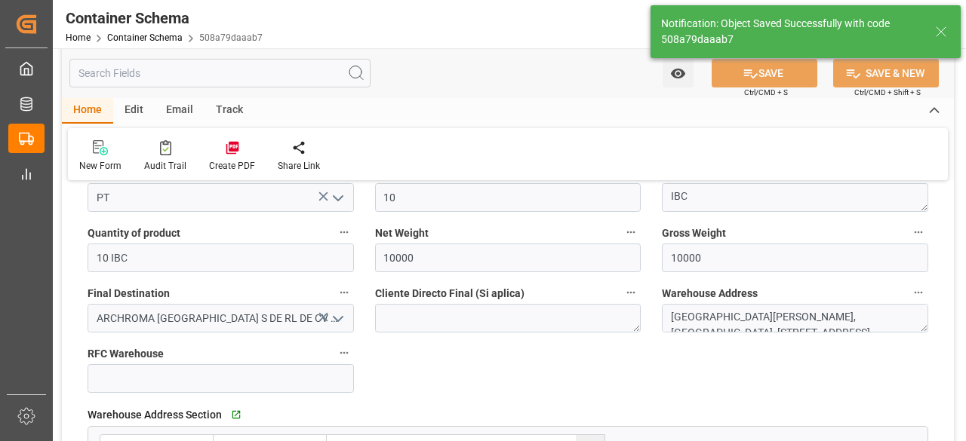
type textarea "[GEOGRAPHIC_DATA][PERSON_NAME], [GEOGRAPHIC_DATA], [STREET_ADDRESS][PERSON_NAME…"
